Goal: Complete application form: Complete application form

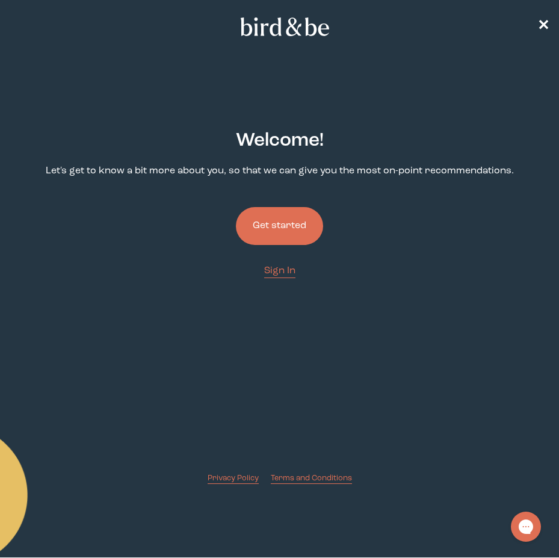
click at [282, 232] on button "Get started" at bounding box center [279, 226] width 87 height 38
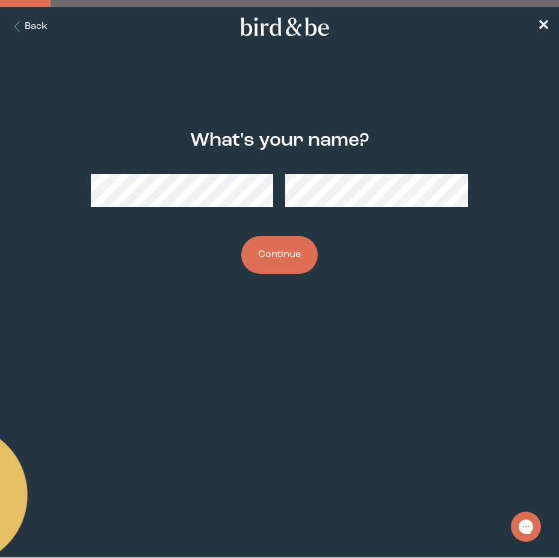
click at [269, 250] on button "Continue" at bounding box center [279, 255] width 76 height 38
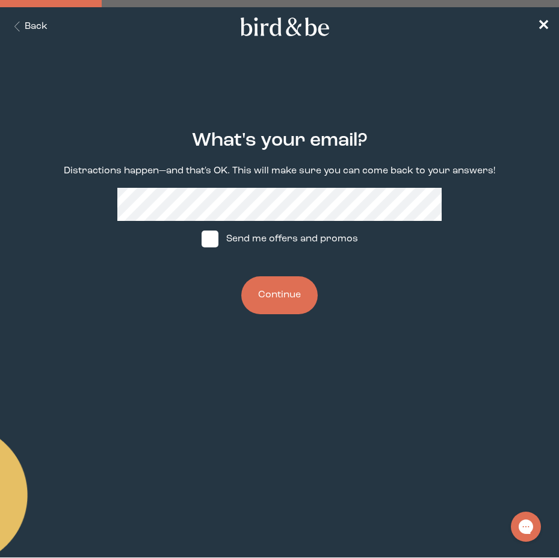
click at [22, 29] on icon "Back Button" at bounding box center [17, 27] width 15 height 10
